Goal: Information Seeking & Learning: Compare options

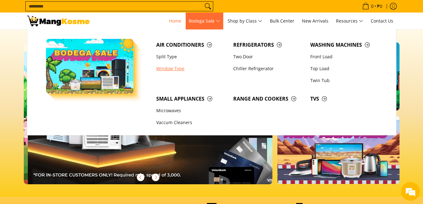
scroll to position [0, 249]
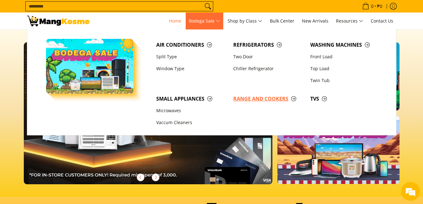
click at [287, 99] on span "Range and Cookers" at bounding box center [268, 99] width 71 height 8
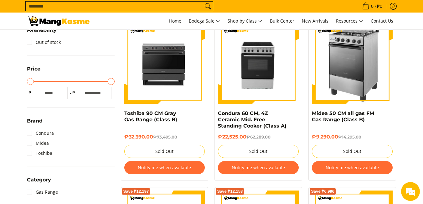
scroll to position [125, 0]
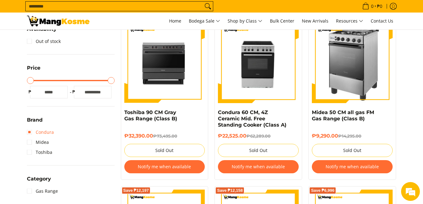
click at [50, 135] on link "Condura" at bounding box center [40, 132] width 27 height 10
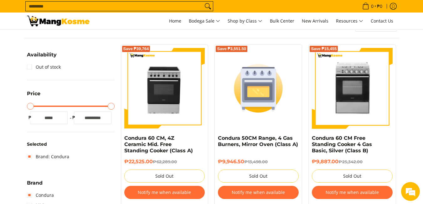
scroll to position [94, 0]
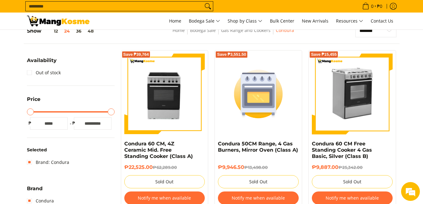
click at [364, 106] on img at bounding box center [352, 94] width 81 height 79
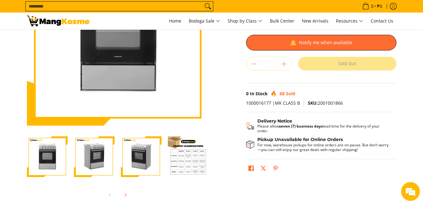
scroll to position [125, 0]
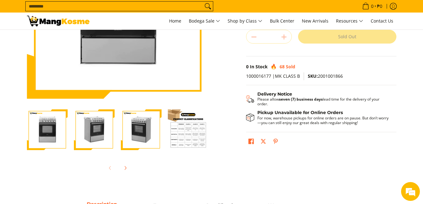
click at [96, 134] on img "Condura 60 CM Free Standing Cooker 4 Gas Basic, Silver (Class B)-2" at bounding box center [94, 130] width 41 height 40
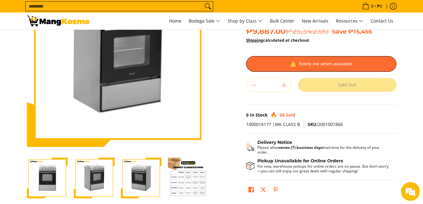
scroll to position [0, 0]
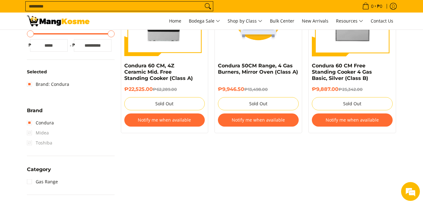
scroll to position [176, 0]
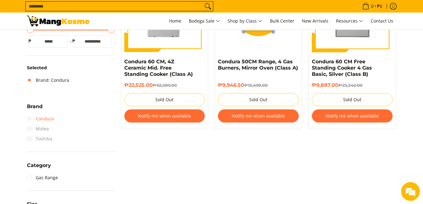
click at [40, 119] on link "Condura" at bounding box center [40, 119] width 27 height 10
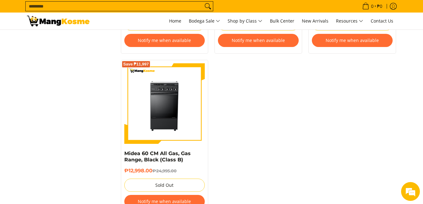
scroll to position [746, 0]
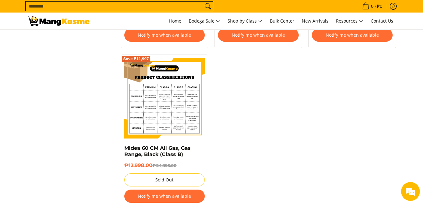
click at [158, 116] on img at bounding box center [164, 98] width 81 height 81
